Goal: Find contact information: Find contact information

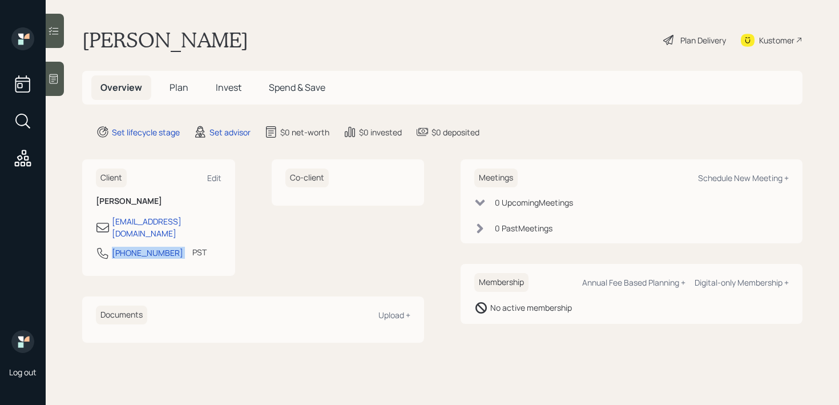
drag, startPoint x: 169, startPoint y: 245, endPoint x: 103, endPoint y: 245, distance: 65.7
click at [103, 246] on div "[PHONE_NUMBER] PST Currently 10:38 AM" at bounding box center [159, 256] width 126 height 21
copy div "[PHONE_NUMBER]"
click at [781, 39] on div "Kustomer" at bounding box center [776, 40] width 35 height 12
